Goal: Task Accomplishment & Management: Manage account settings

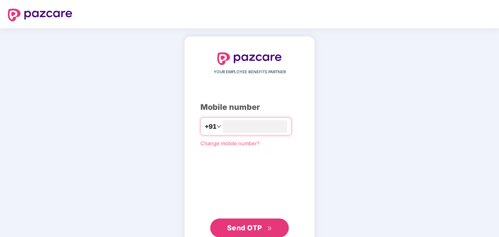
type input "**********"
click at [248, 225] on span "Send OTP" at bounding box center [244, 226] width 35 height 8
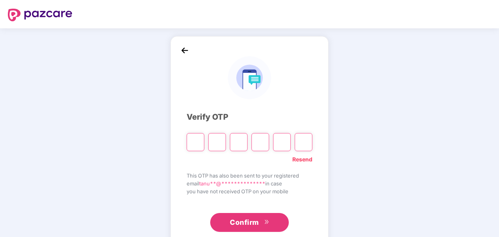
type input "*"
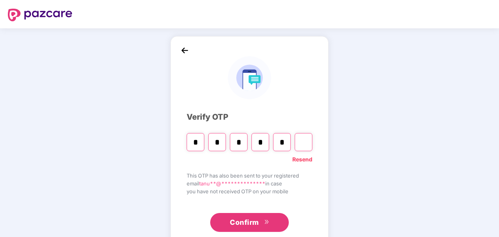
type input "*"
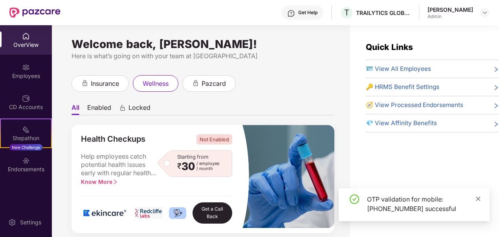
click at [478, 198] on icon "close" at bounding box center [478, 198] width 4 height 4
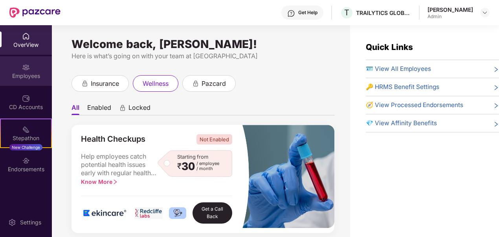
click at [28, 77] on div "Employees" at bounding box center [26, 76] width 52 height 8
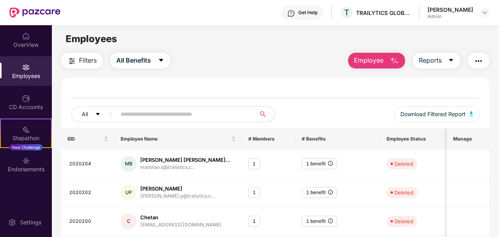
click at [390, 62] on button "Employee" at bounding box center [376, 61] width 57 height 16
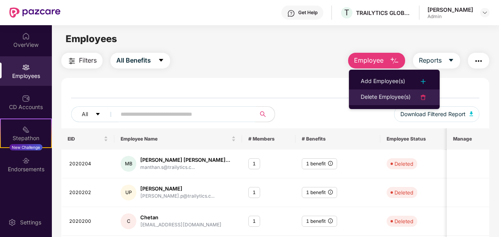
click at [378, 95] on div "Delete Employee(s)" at bounding box center [386, 96] width 50 height 9
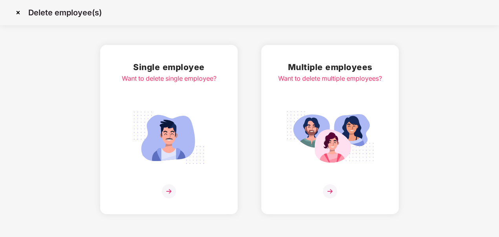
click at [167, 117] on img at bounding box center [169, 137] width 88 height 61
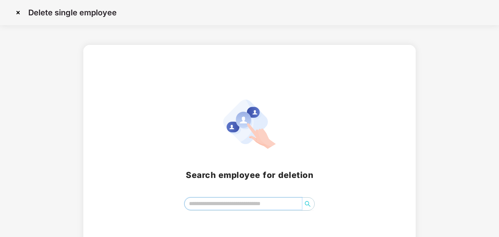
click at [227, 205] on input "search" at bounding box center [243, 203] width 117 height 12
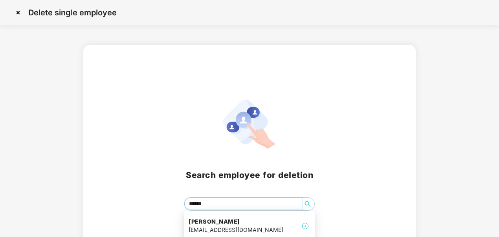
type input "*******"
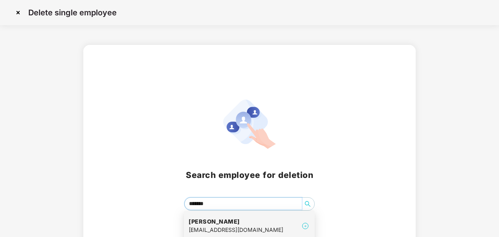
click at [226, 226] on div "[EMAIL_ADDRESS][DOMAIN_NAME]" at bounding box center [236, 229] width 95 height 9
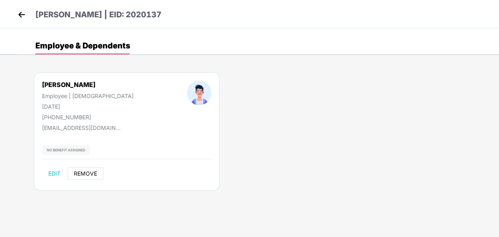
click at [84, 171] on span "REMOVE" at bounding box center [85, 173] width 23 height 6
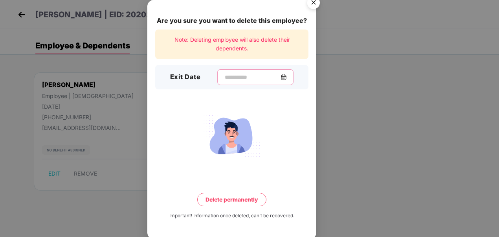
click at [226, 78] on input at bounding box center [252, 77] width 57 height 8
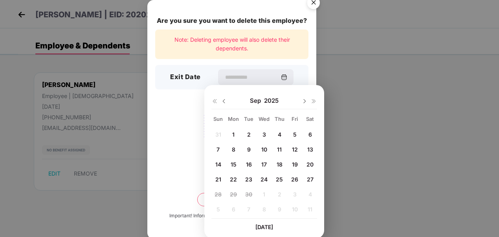
click at [295, 177] on span "26" at bounding box center [294, 179] width 7 height 7
type input "**********"
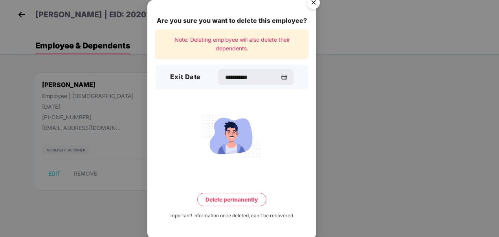
click at [222, 199] on button "Delete permanently" at bounding box center [231, 199] width 69 height 13
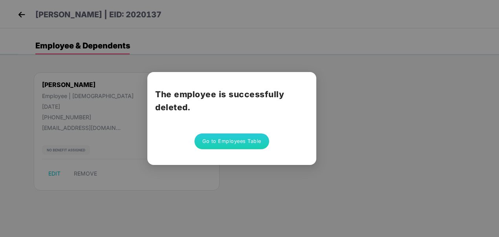
click at [215, 140] on button "Go to Employees Table" at bounding box center [231, 141] width 75 height 16
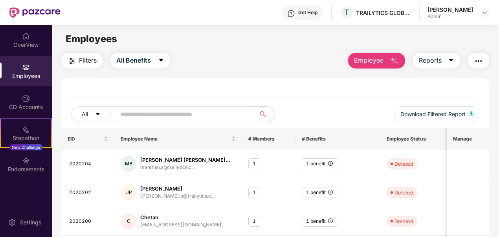
click at [378, 59] on span "Employee" at bounding box center [368, 60] width 29 height 10
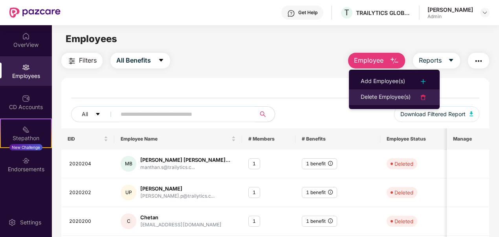
click at [369, 97] on div "Delete Employee(s)" at bounding box center [386, 96] width 50 height 9
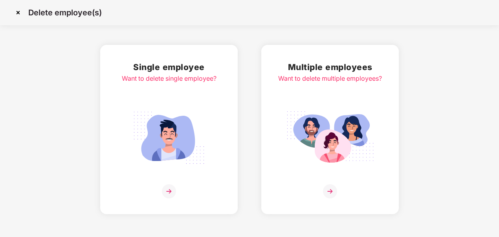
click at [202, 117] on img at bounding box center [169, 137] width 88 height 61
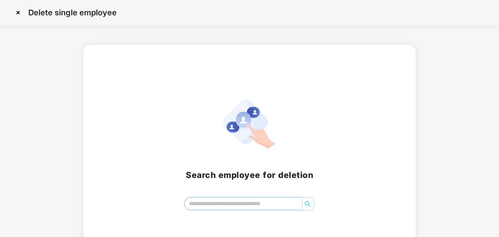
click at [226, 202] on input "search" at bounding box center [243, 203] width 117 height 12
type input "**********"
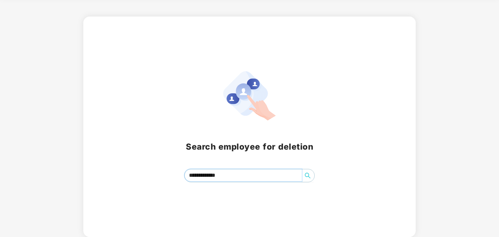
drag, startPoint x: 228, startPoint y: 175, endPoint x: 186, endPoint y: 180, distance: 42.7
click at [186, 180] on span "**********" at bounding box center [249, 175] width 131 height 13
type input "**********"
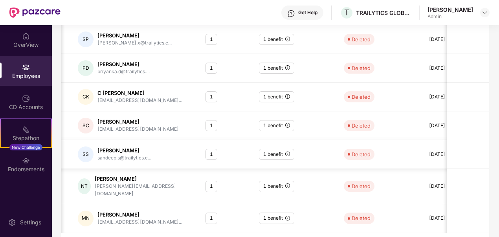
scroll to position [226, 0]
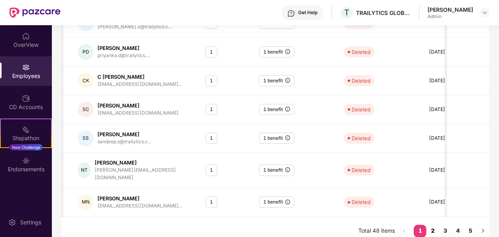
click at [432, 224] on link "2" at bounding box center [432, 230] width 13 height 12
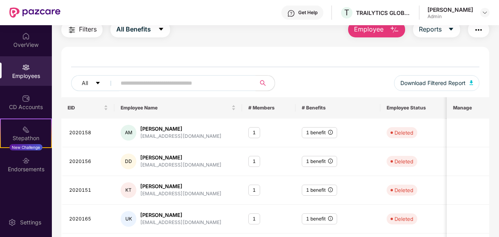
scroll to position [0, 0]
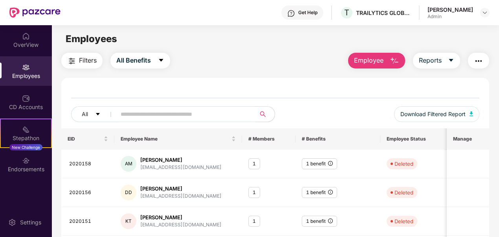
click at [77, 63] on button "Filters" at bounding box center [81, 61] width 41 height 16
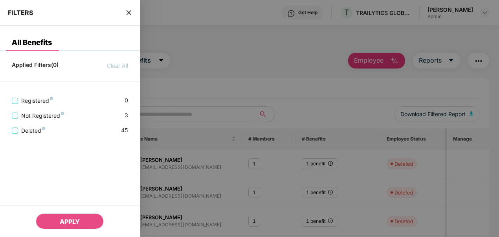
click at [235, 62] on div at bounding box center [249, 118] width 499 height 237
click at [126, 12] on icon "close" at bounding box center [129, 12] width 6 height 6
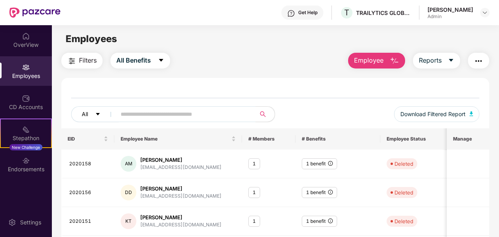
click at [97, 113] on icon "caret-down" at bounding box center [98, 114] width 4 height 2
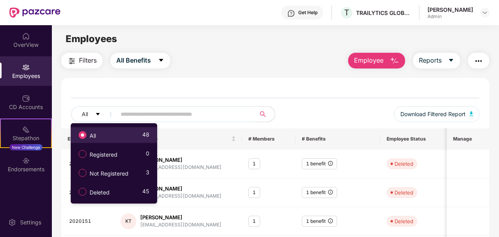
click at [97, 132] on span "All" at bounding box center [92, 135] width 13 height 9
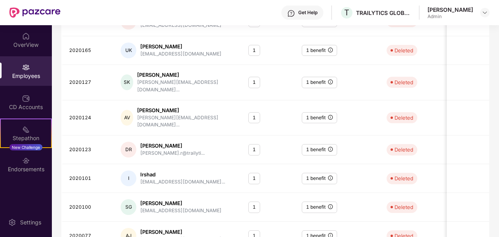
scroll to position [226, 0]
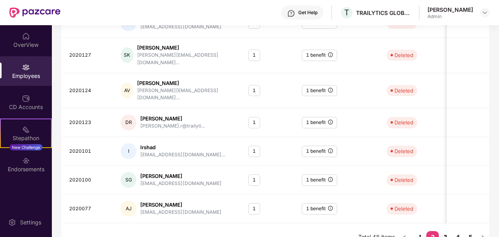
click at [446, 231] on link "3" at bounding box center [445, 237] width 13 height 12
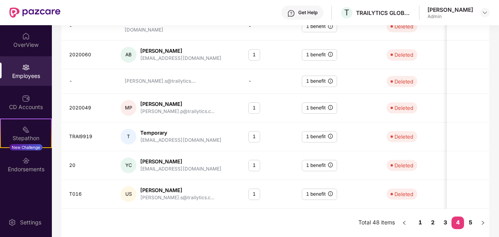
scroll to position [207, 0]
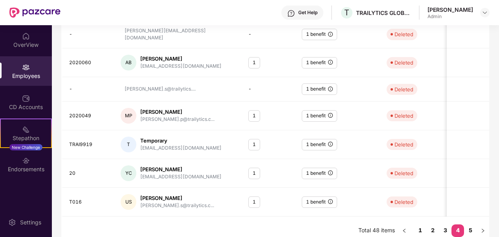
click at [27, 67] on img at bounding box center [26, 67] width 8 height 8
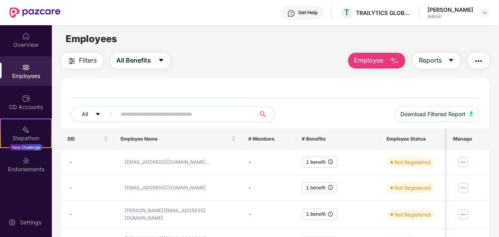
click at [372, 61] on span "Employee" at bounding box center [368, 60] width 29 height 10
click at [309, 55] on div "Filters All Benefits Employee Reports" at bounding box center [275, 61] width 428 height 16
click at [454, 59] on icon "caret-down" at bounding box center [451, 60] width 6 height 6
click at [308, 64] on div "Filters All Benefits Employee Reports" at bounding box center [275, 61] width 428 height 16
click at [93, 62] on span "Filters" at bounding box center [88, 60] width 18 height 10
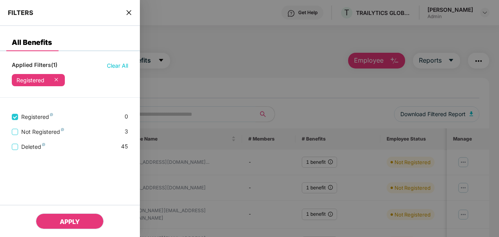
click at [83, 218] on button "APPLY" at bounding box center [70, 221] width 68 height 16
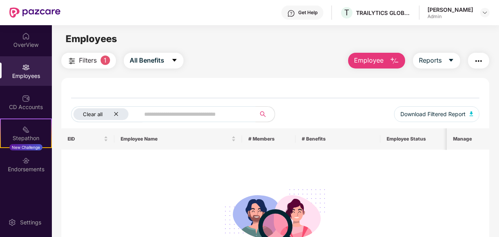
click at [117, 115] on icon "close" at bounding box center [116, 114] width 4 height 4
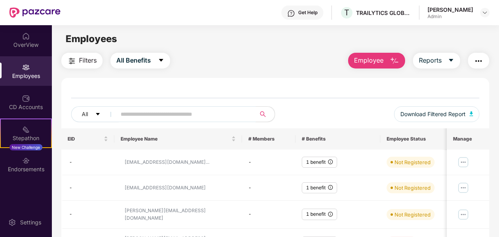
click at [158, 113] on input "text" at bounding box center [183, 114] width 125 height 12
type input "**********"
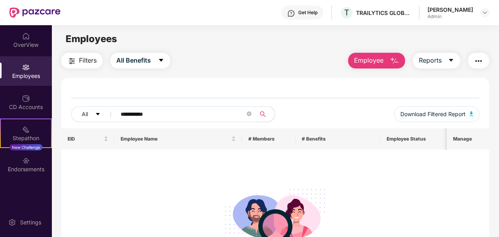
scroll to position [72, 0]
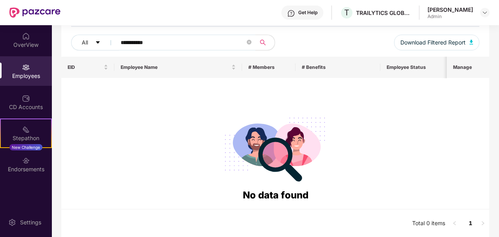
click at [23, 77] on div "Employees" at bounding box center [26, 76] width 52 height 8
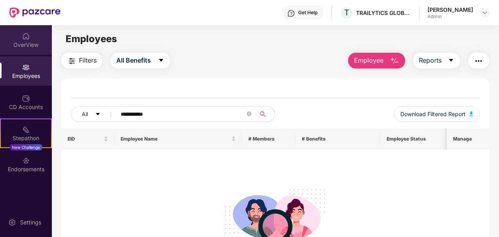
click at [25, 45] on div "OverView" at bounding box center [26, 45] width 52 height 8
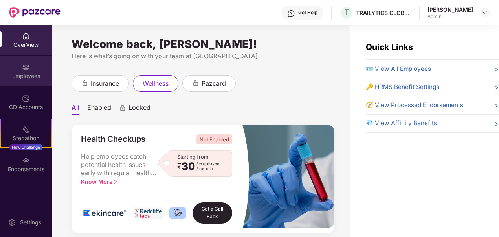
click at [26, 64] on img at bounding box center [26, 67] width 8 height 8
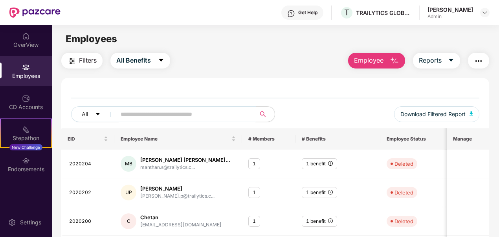
click at [177, 108] on input "text" at bounding box center [183, 114] width 125 height 12
type input "**********"
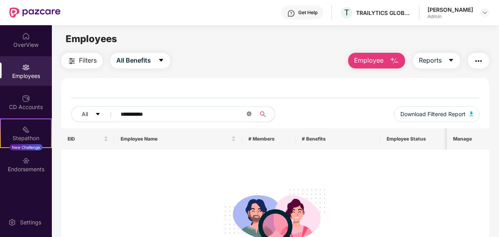
click at [249, 112] on icon "close-circle" at bounding box center [249, 113] width 5 height 5
